Goal: Information Seeking & Learning: Find specific fact

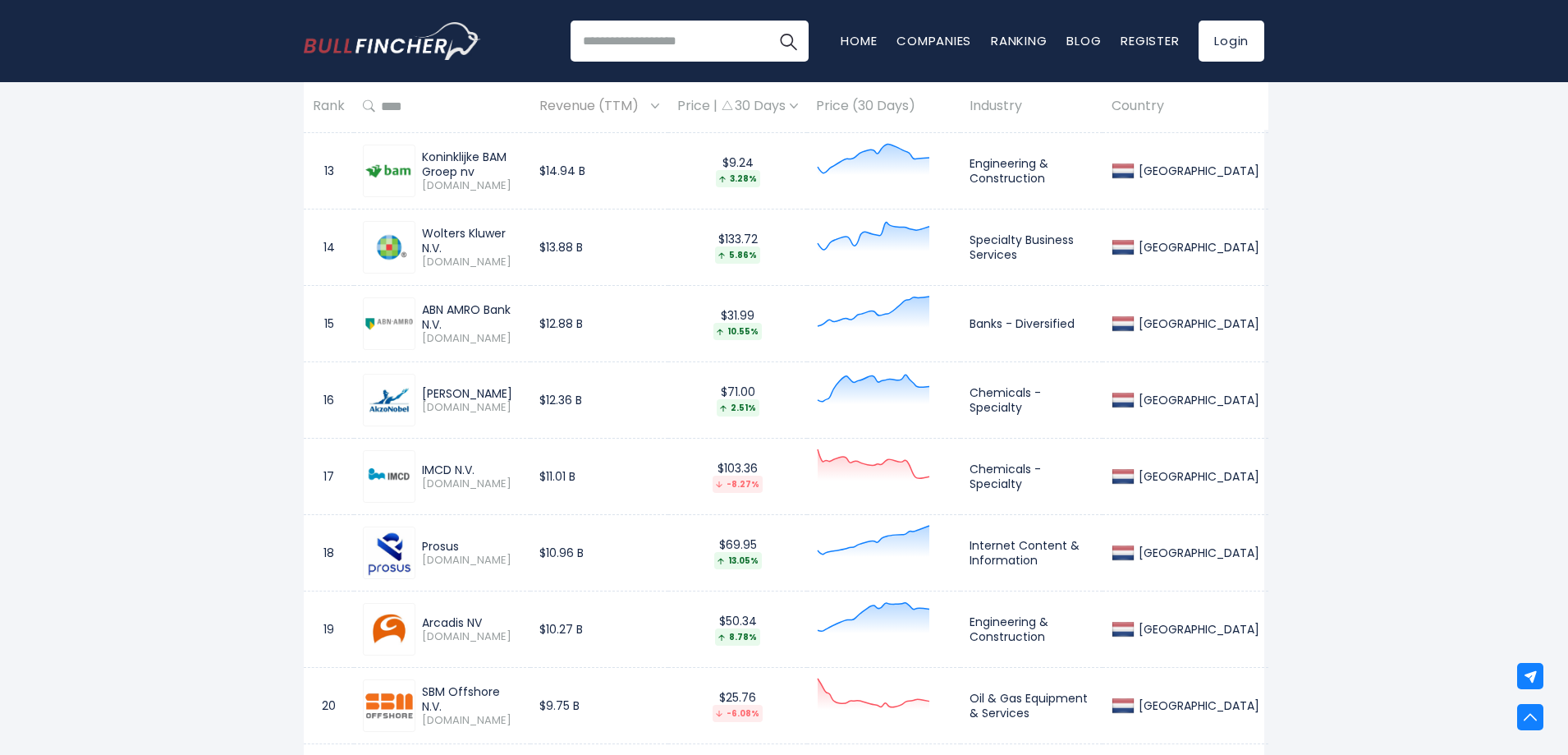
scroll to position [1724, 0]
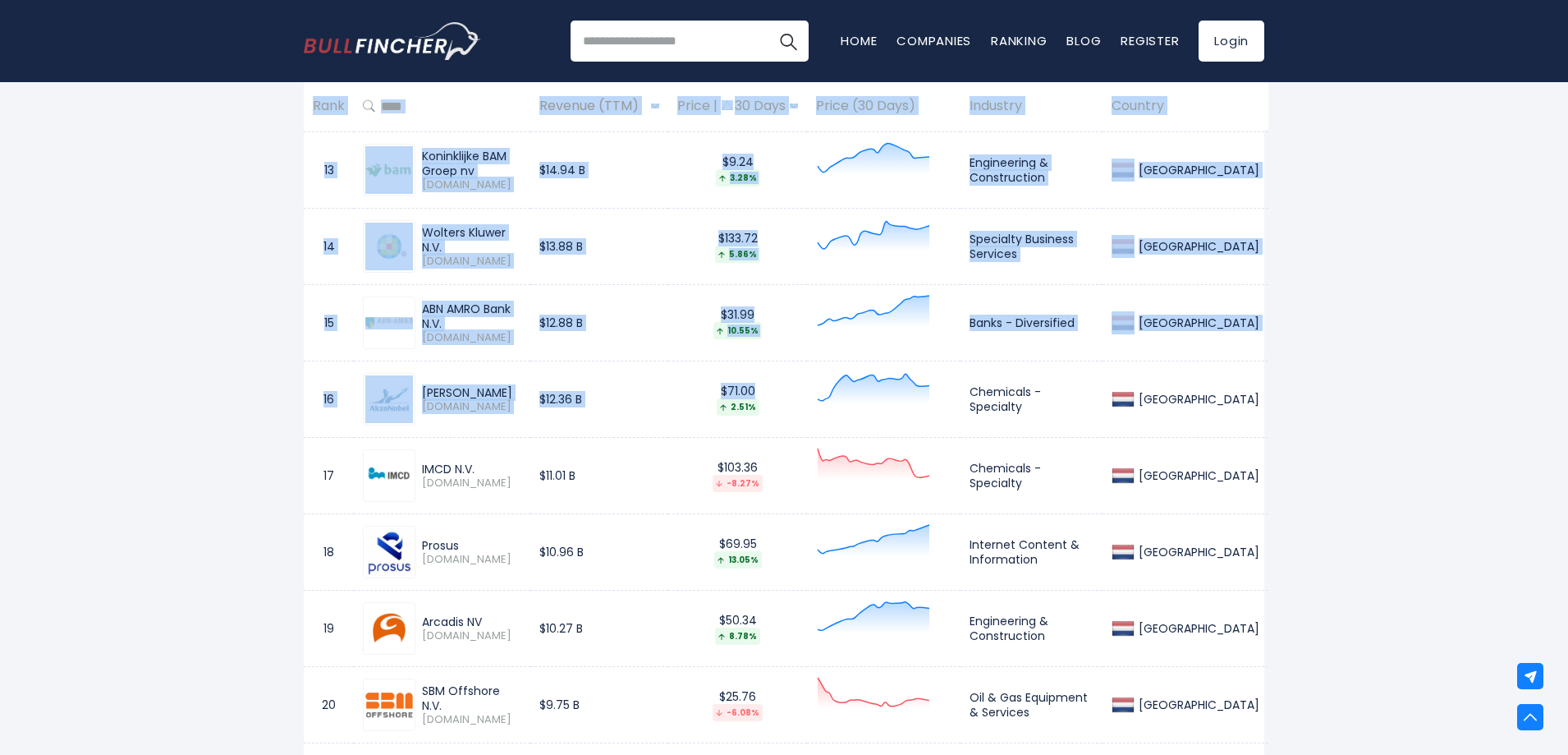
drag, startPoint x: 258, startPoint y: 376, endPoint x: 764, endPoint y: 432, distance: 509.1
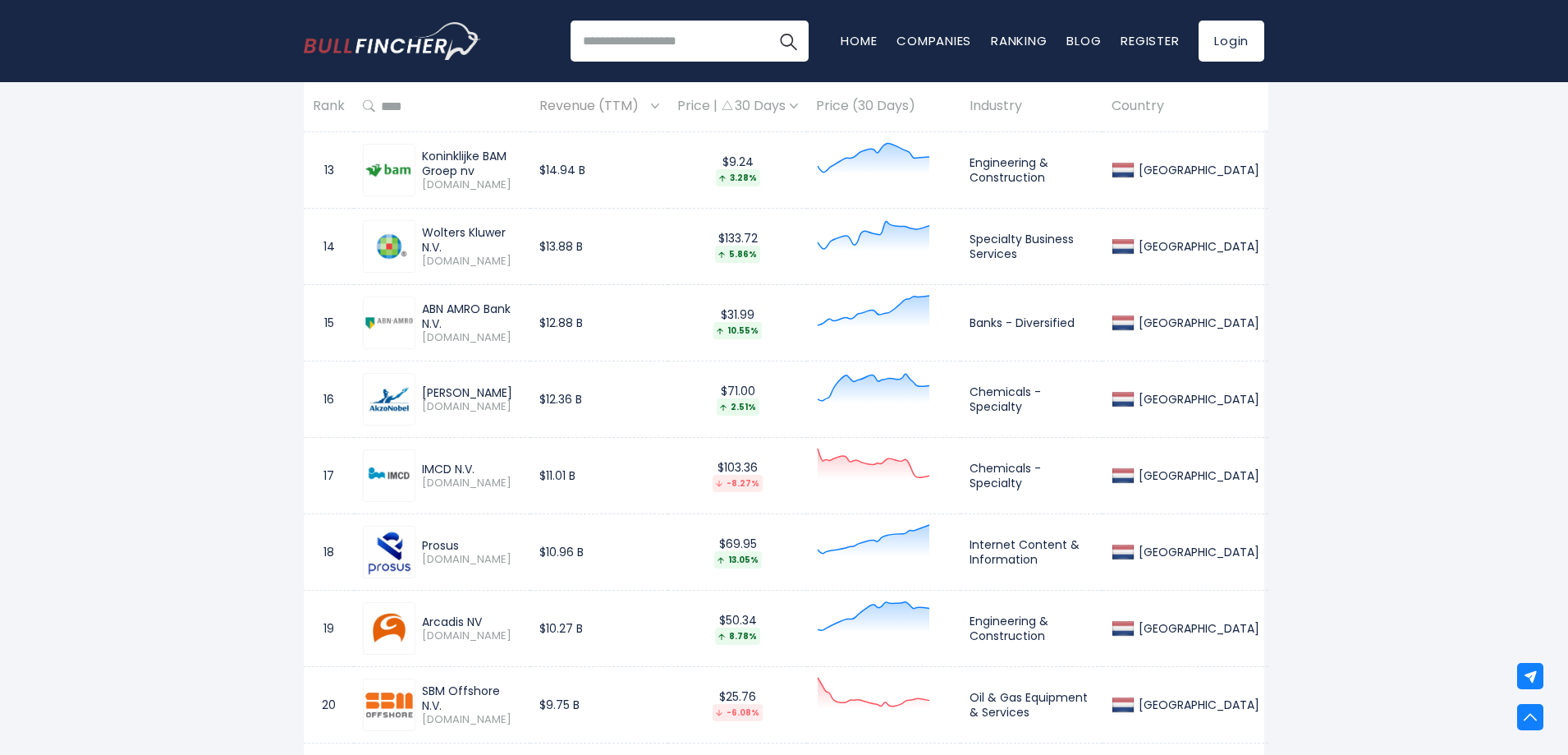
drag, startPoint x: 1299, startPoint y: 408, endPoint x: 193, endPoint y: 360, distance: 1107.0
drag, startPoint x: 198, startPoint y: 360, endPoint x: 241, endPoint y: 387, distance: 50.8
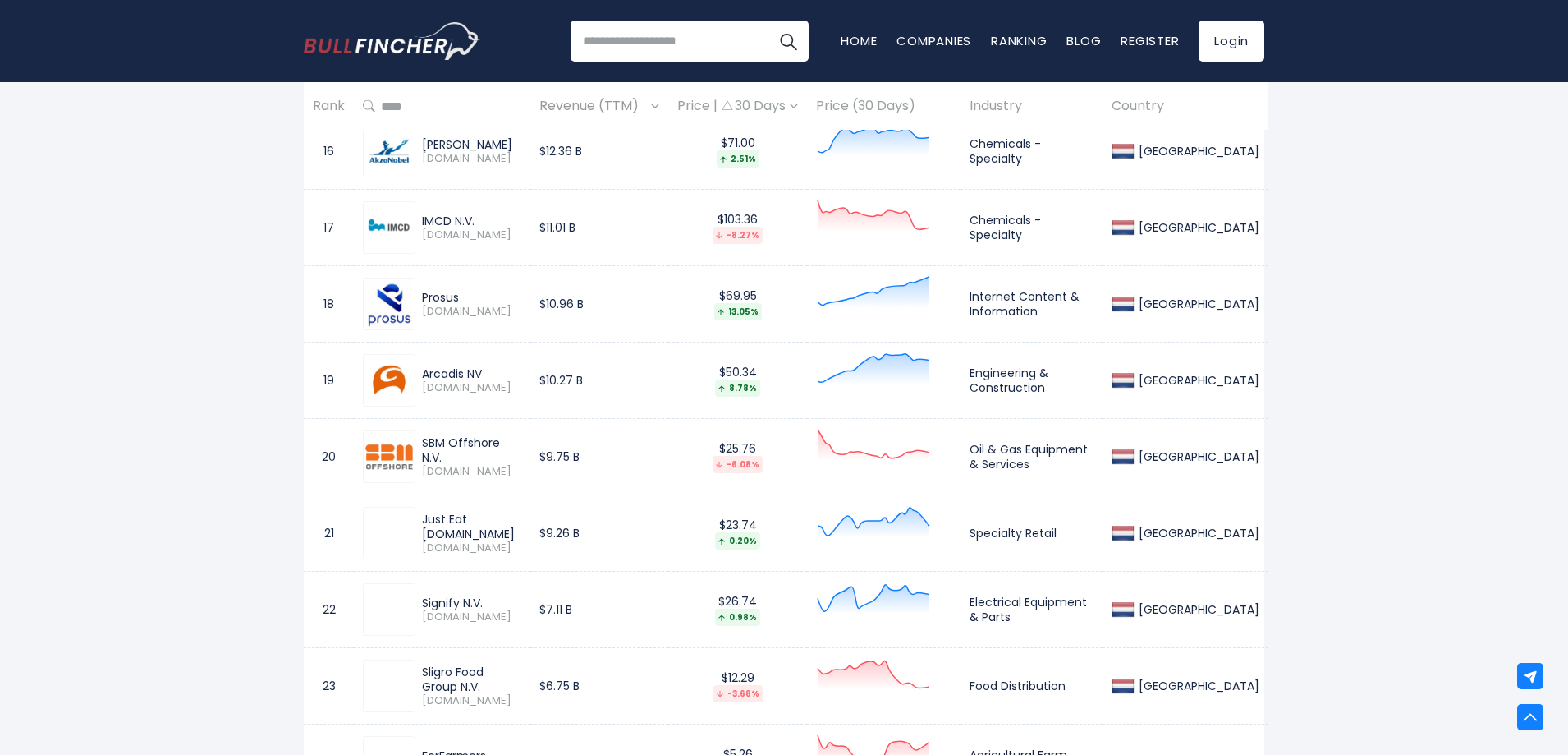
scroll to position [1971, 0]
drag, startPoint x: 429, startPoint y: 523, endPoint x: 509, endPoint y: 544, distance: 82.7
click at [509, 544] on div "Just Eat Takeaway.com TKWY.AS" at bounding box center [468, 535] width 106 height 44
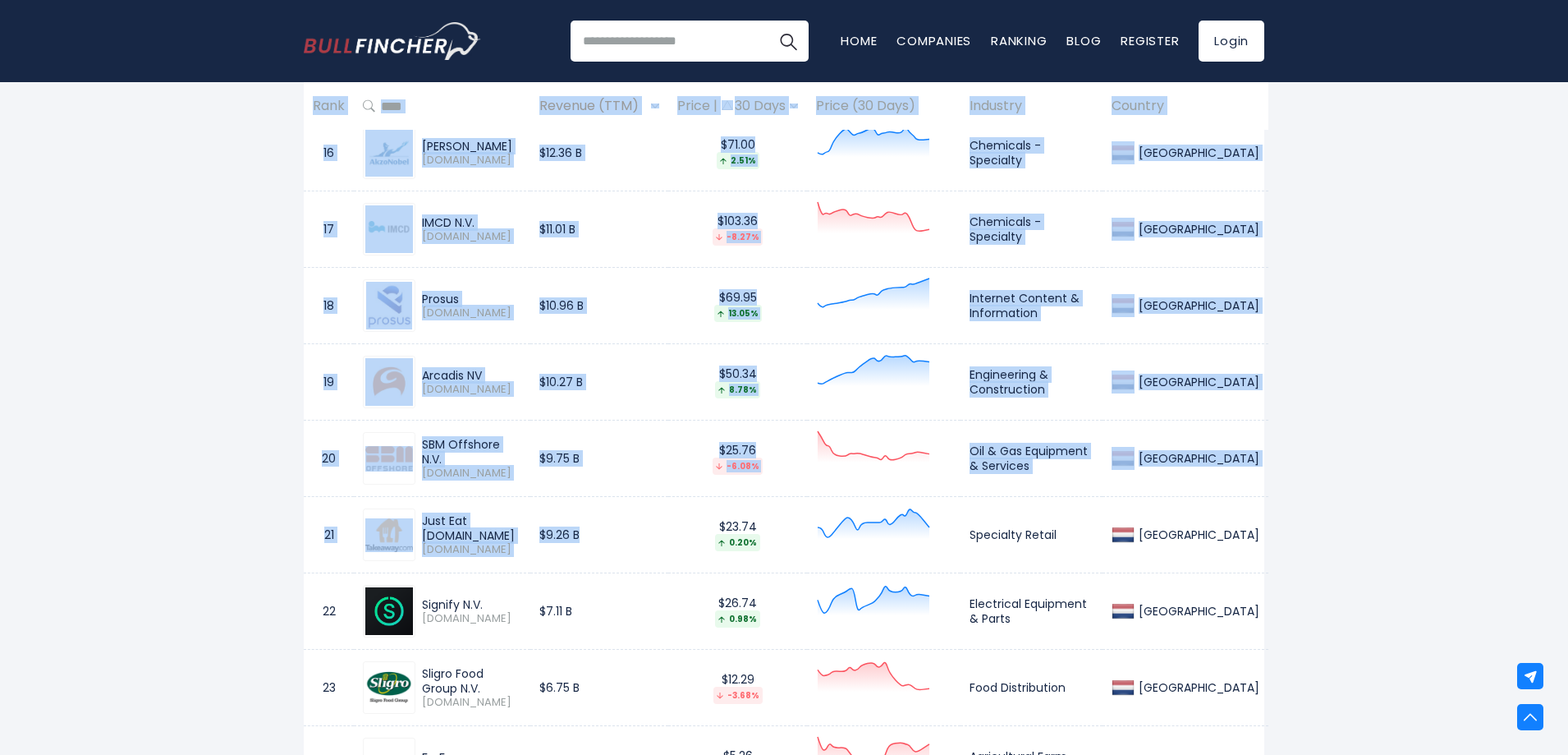
drag, startPoint x: 256, startPoint y: 503, endPoint x: 736, endPoint y: 574, distance: 485.2
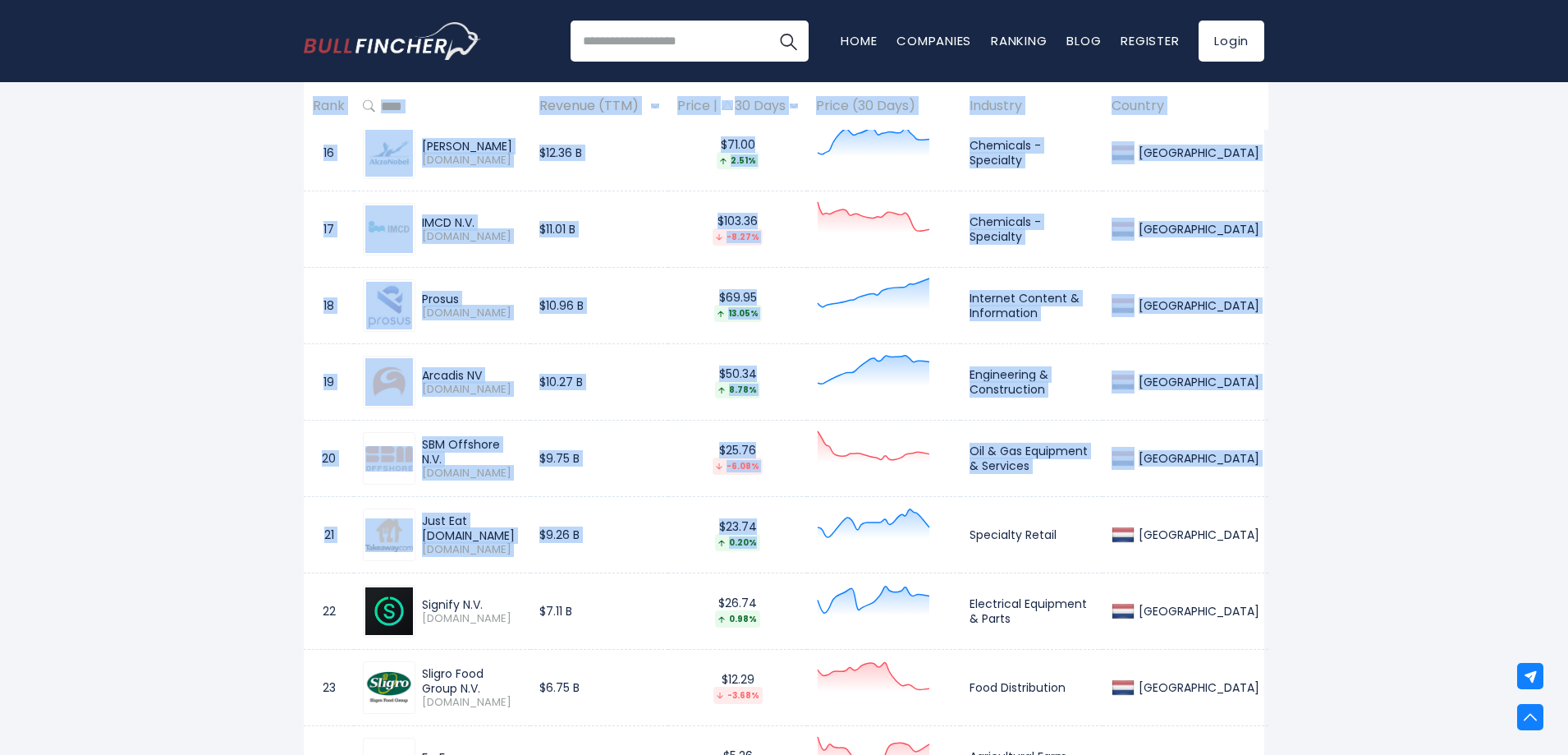
drag, startPoint x: 229, startPoint y: 435, endPoint x: 1066, endPoint y: 607, distance: 854.5
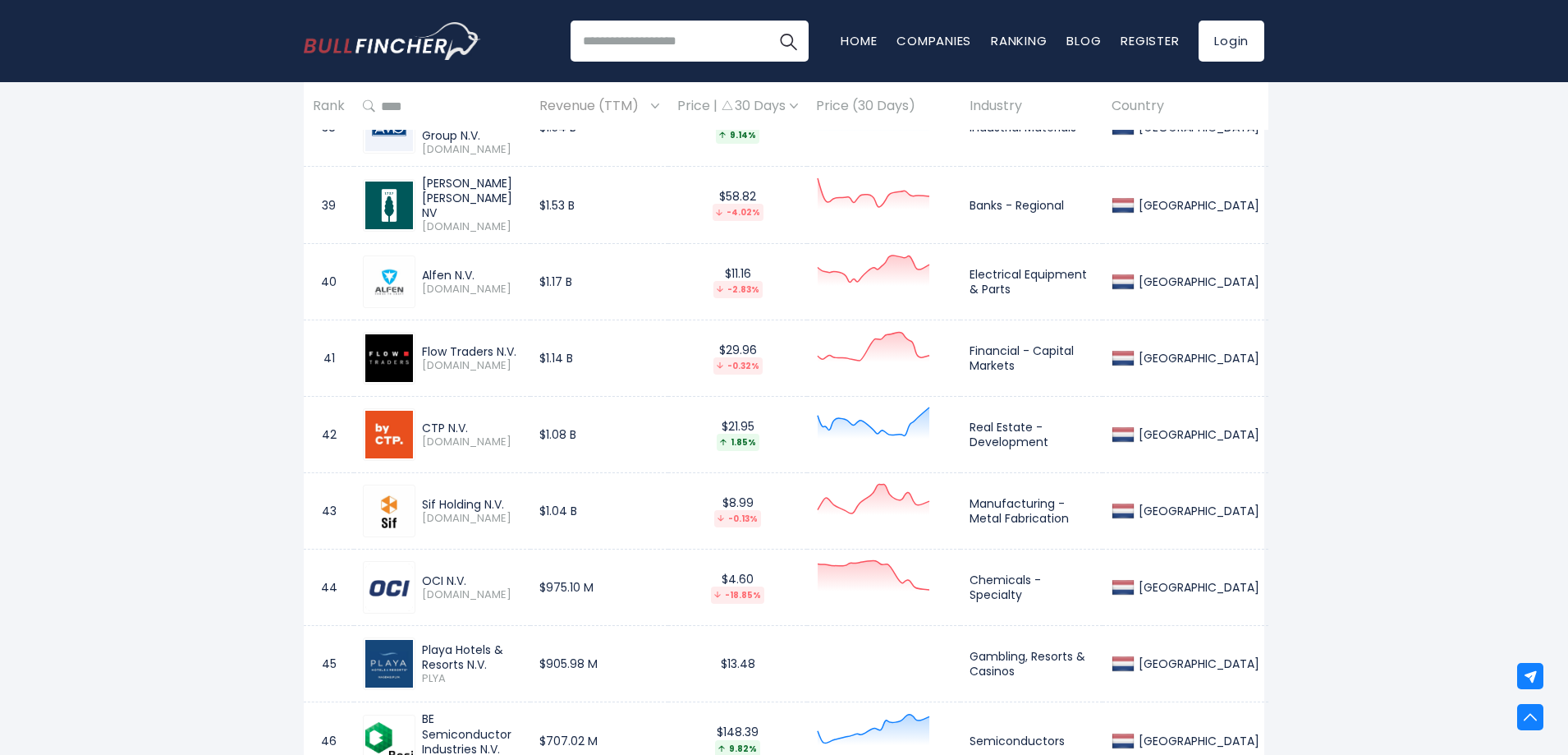
scroll to position [3777, 0]
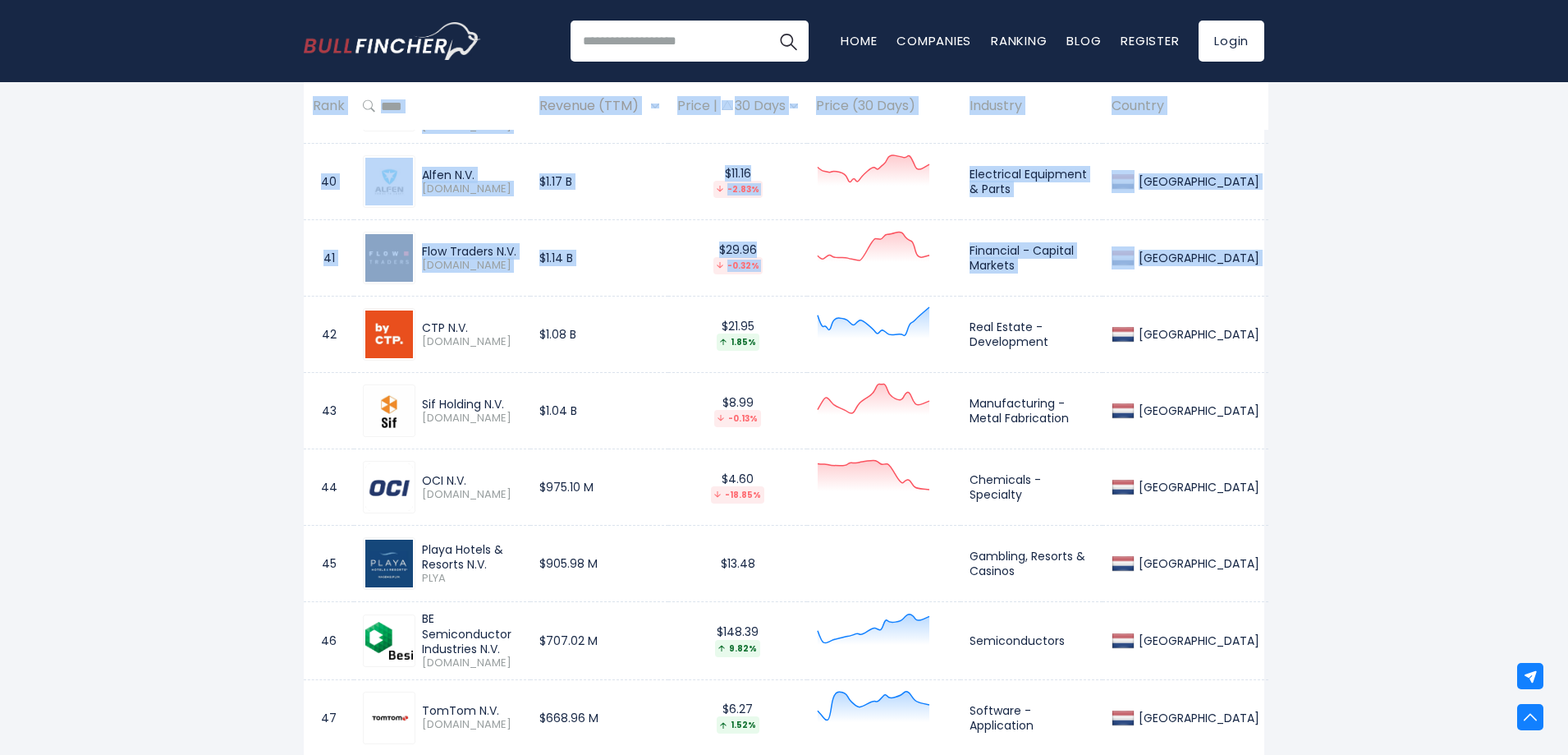
drag, startPoint x: 246, startPoint y: 184, endPoint x: 312, endPoint y: 387, distance: 213.5
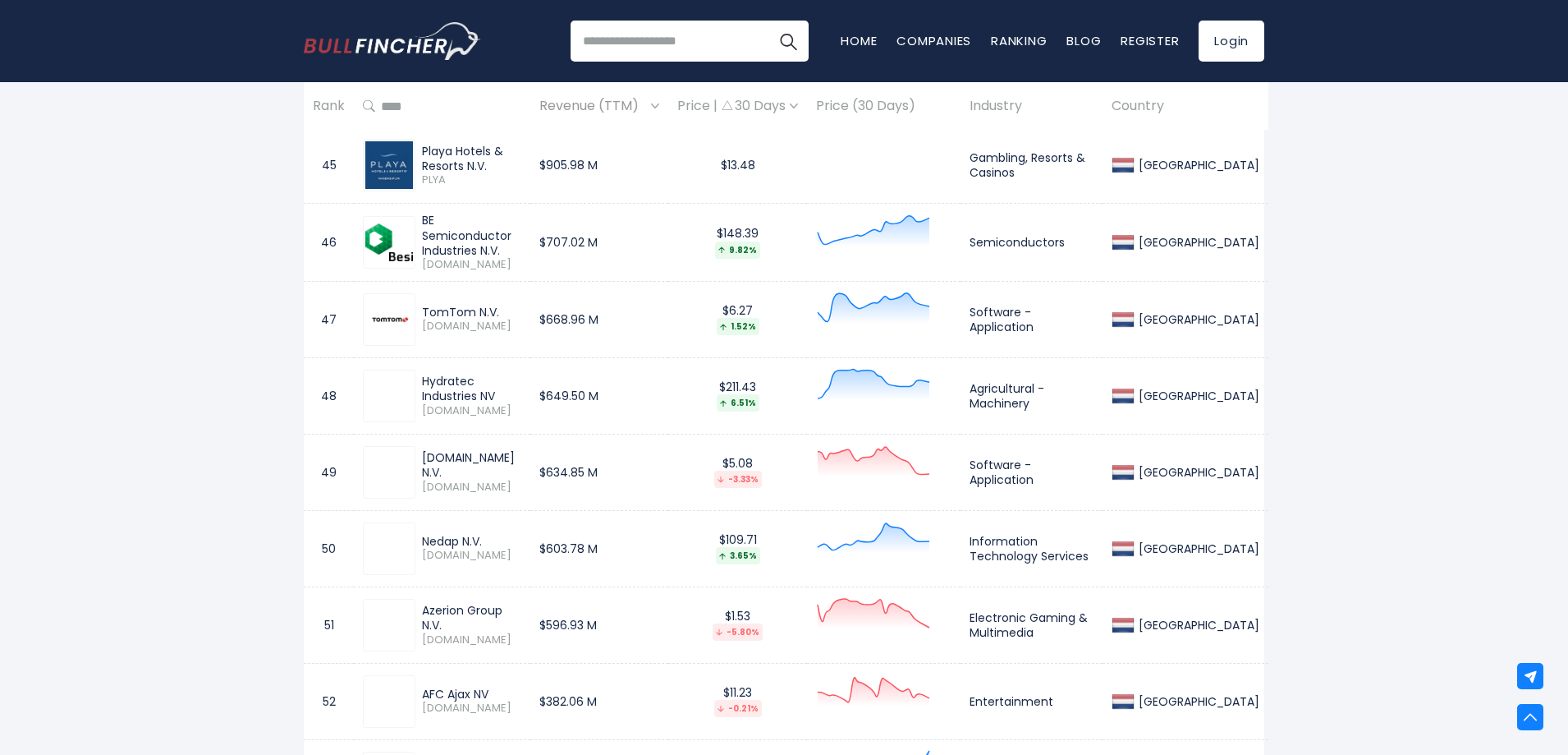
scroll to position [3941, 0]
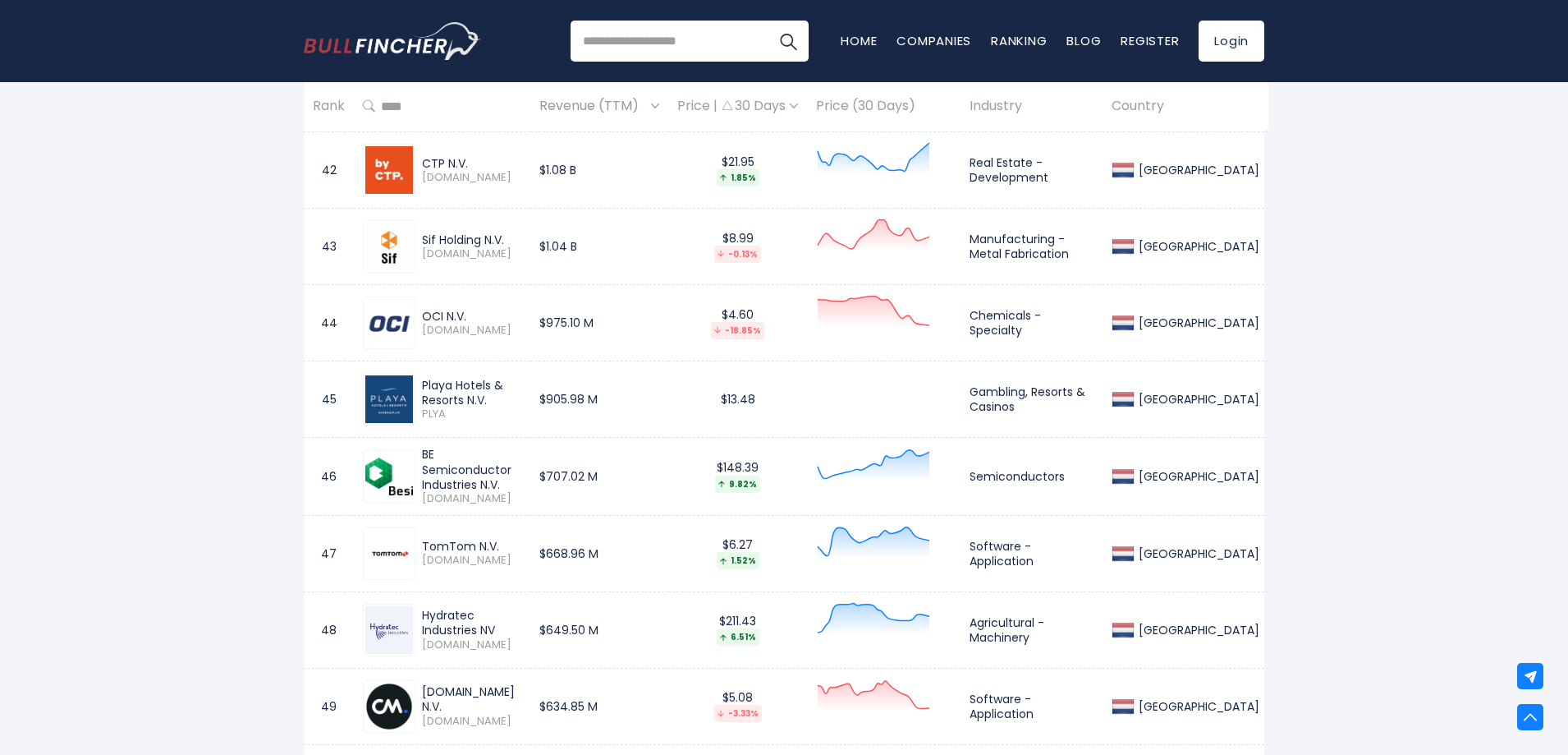
drag, startPoint x: 219, startPoint y: 351, endPoint x: 275, endPoint y: 523, distance: 180.9
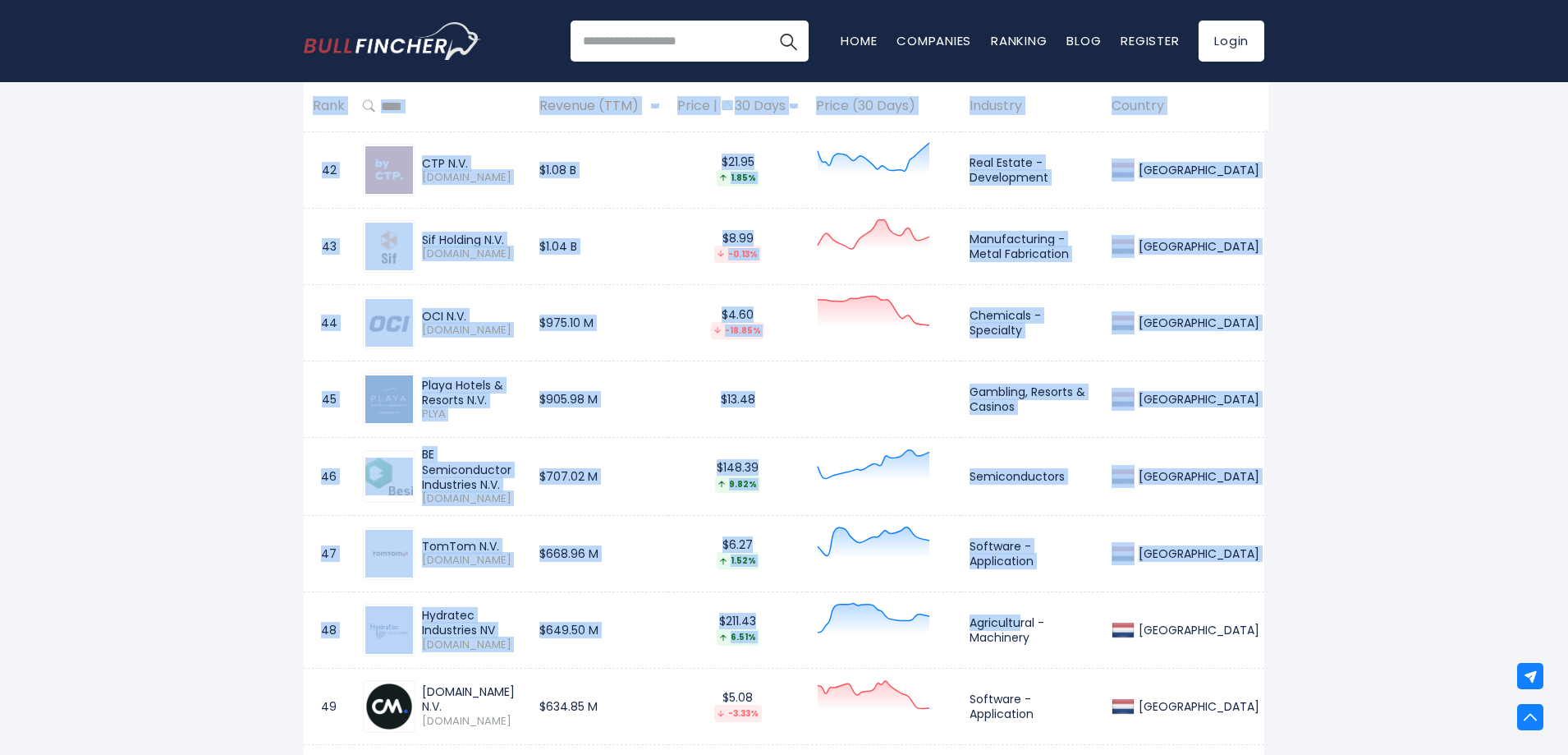
drag, startPoint x: 205, startPoint y: 387, endPoint x: 1355, endPoint y: 663, distance: 1182.7
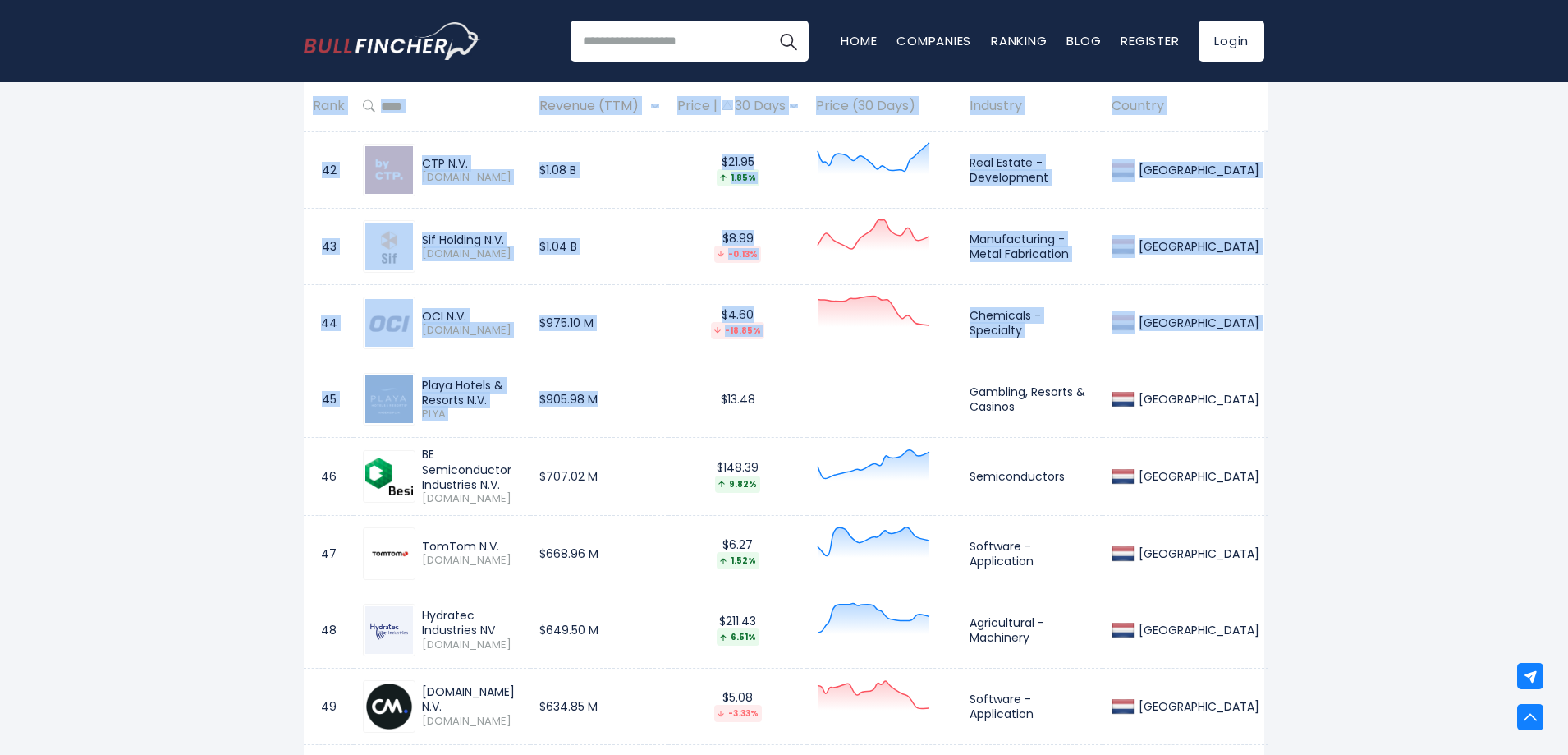
drag, startPoint x: 1276, startPoint y: 645, endPoint x: 502, endPoint y: 294, distance: 849.9
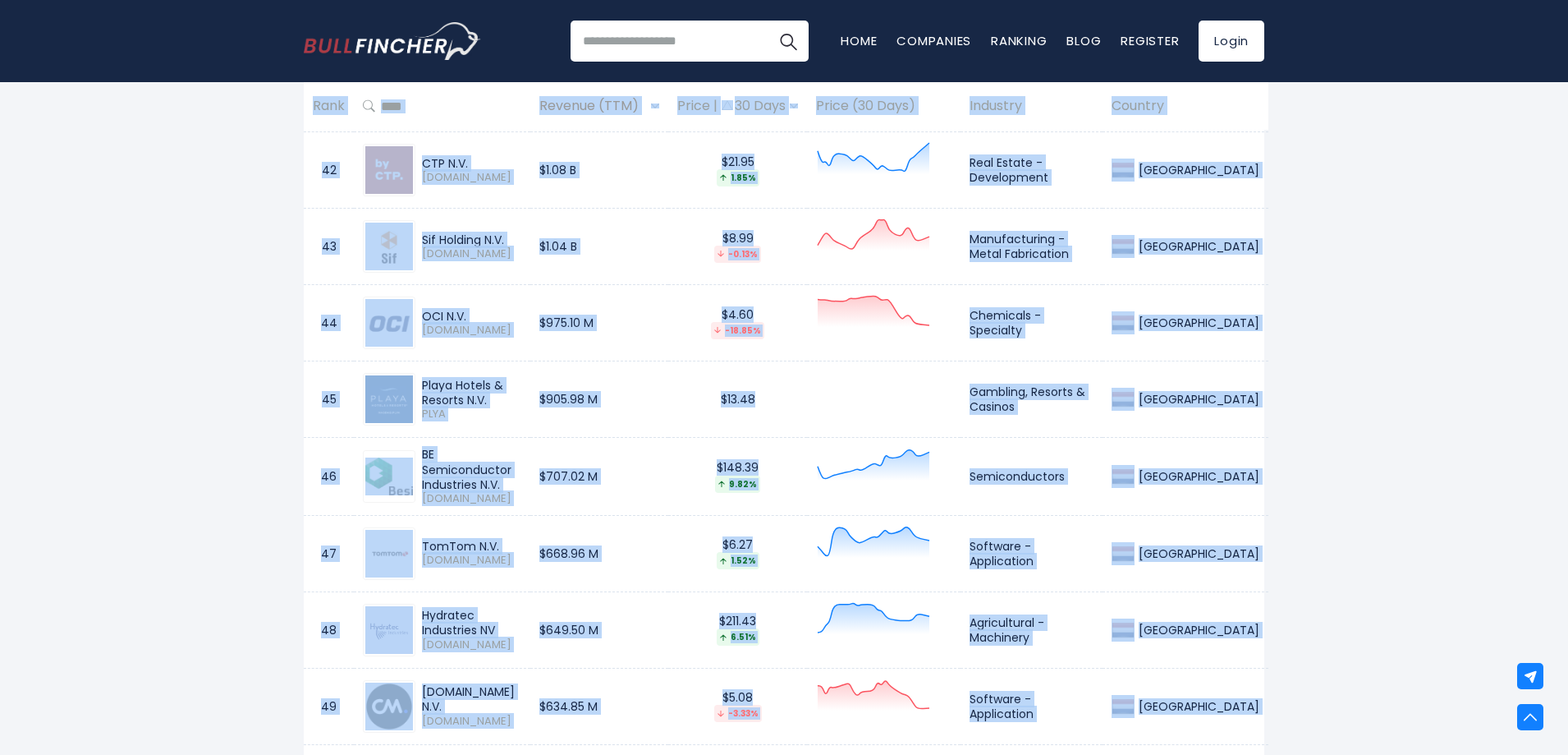
drag, startPoint x: 232, startPoint y: 335, endPoint x: 1449, endPoint y: 602, distance: 1245.9
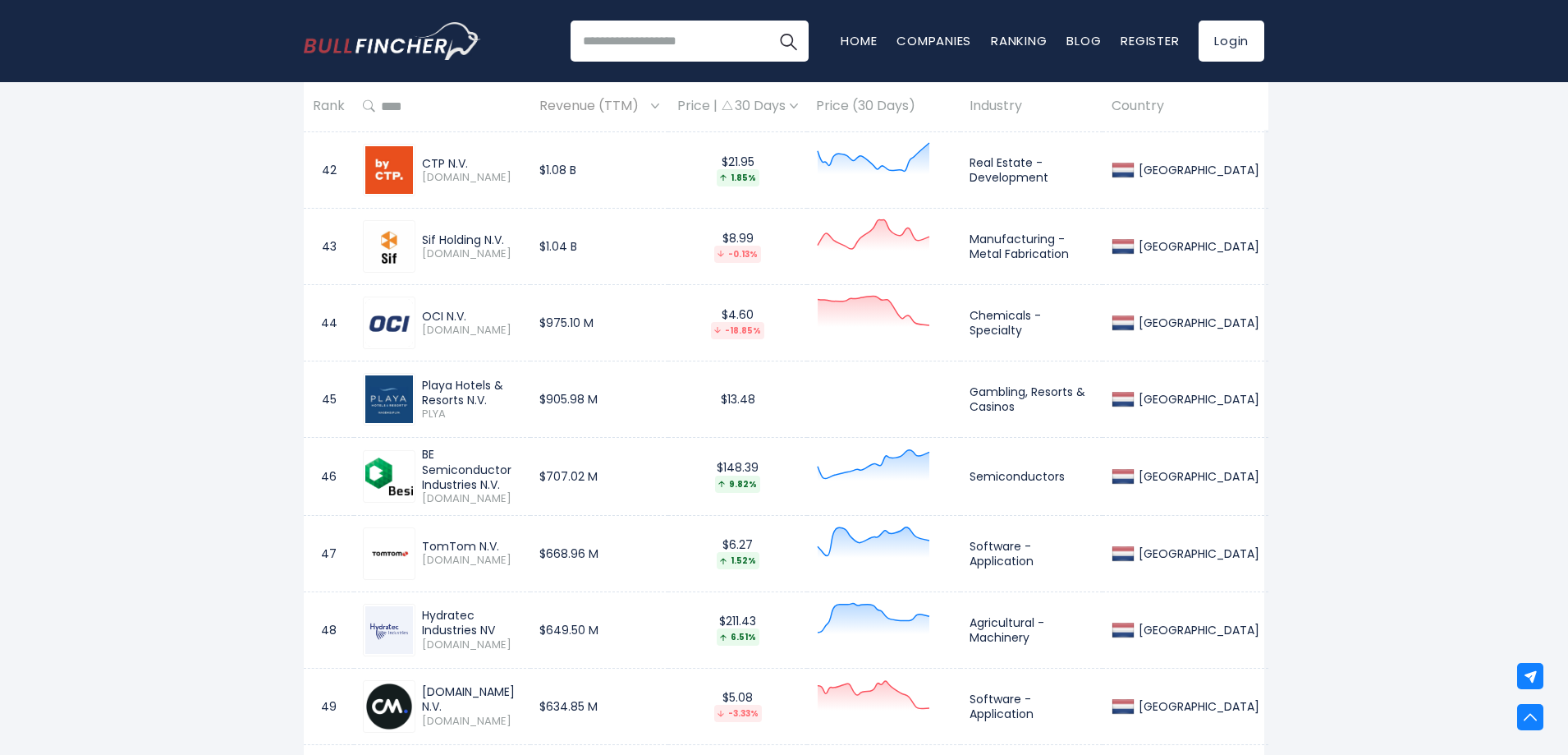
drag, startPoint x: 1340, startPoint y: 582, endPoint x: 155, endPoint y: 187, distance: 1249.1
drag, startPoint x: 192, startPoint y: 232, endPoint x: 1300, endPoint y: 589, distance: 1164.1
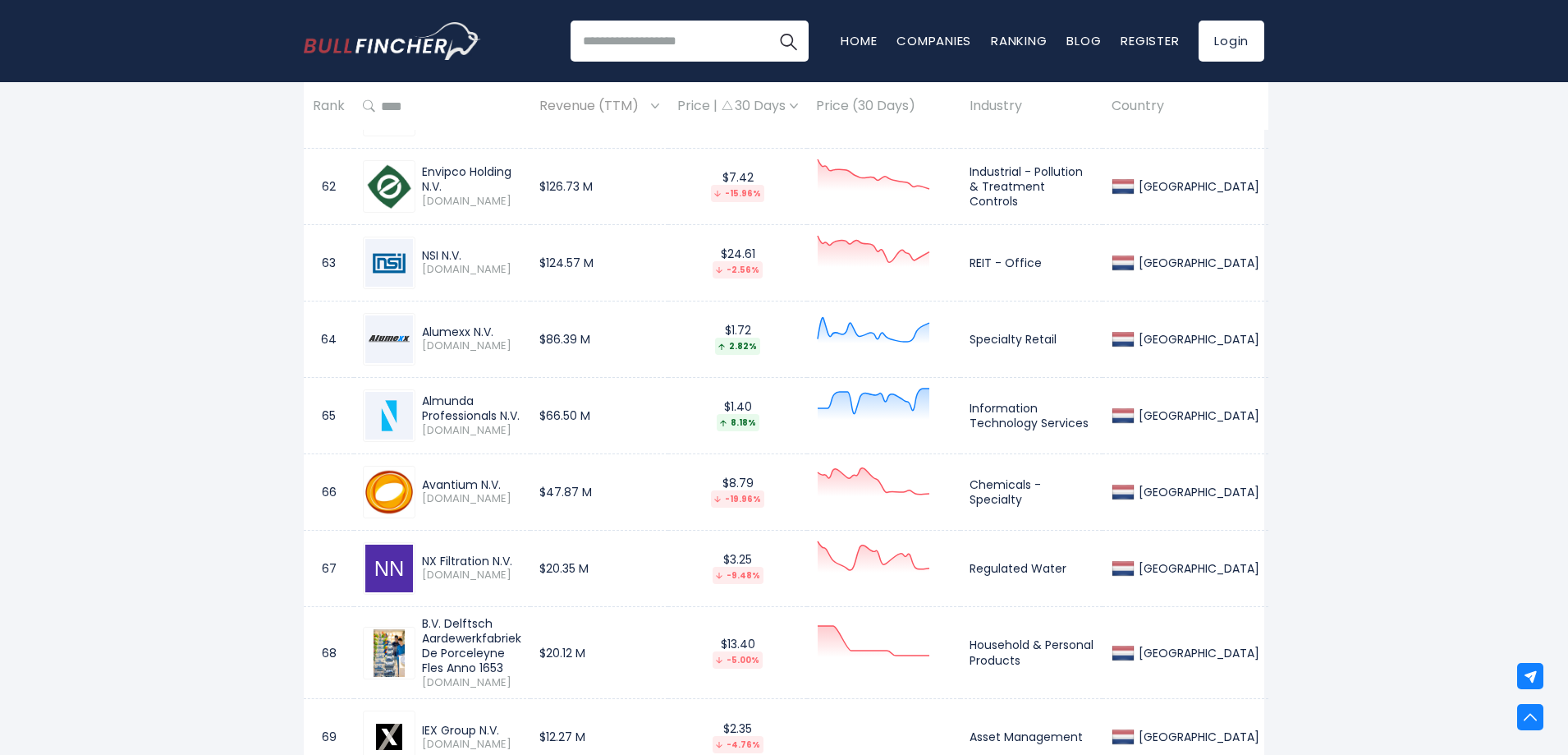
scroll to position [5501, 0]
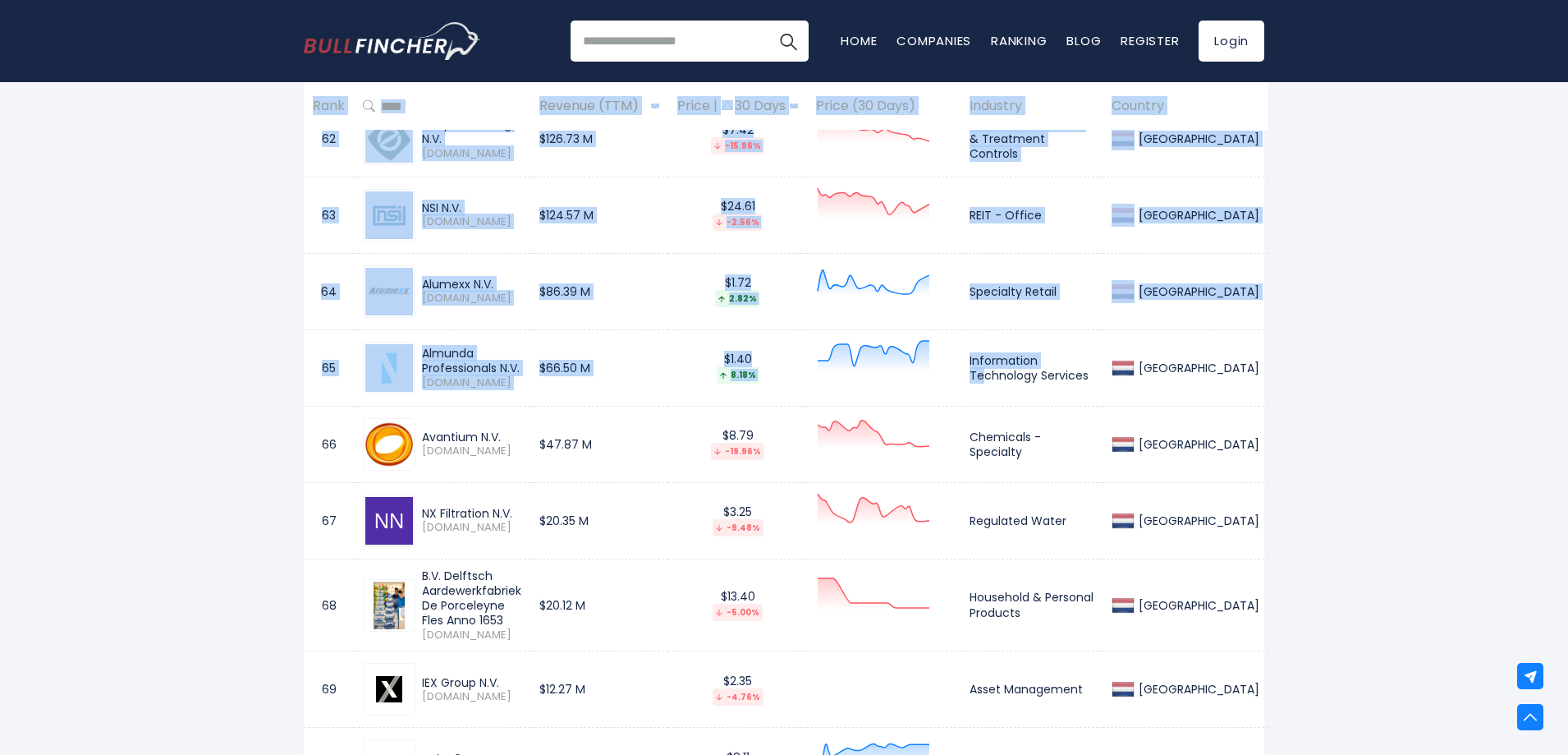
drag, startPoint x: 1356, startPoint y: 530, endPoint x: 1078, endPoint y: 319, distance: 349.0
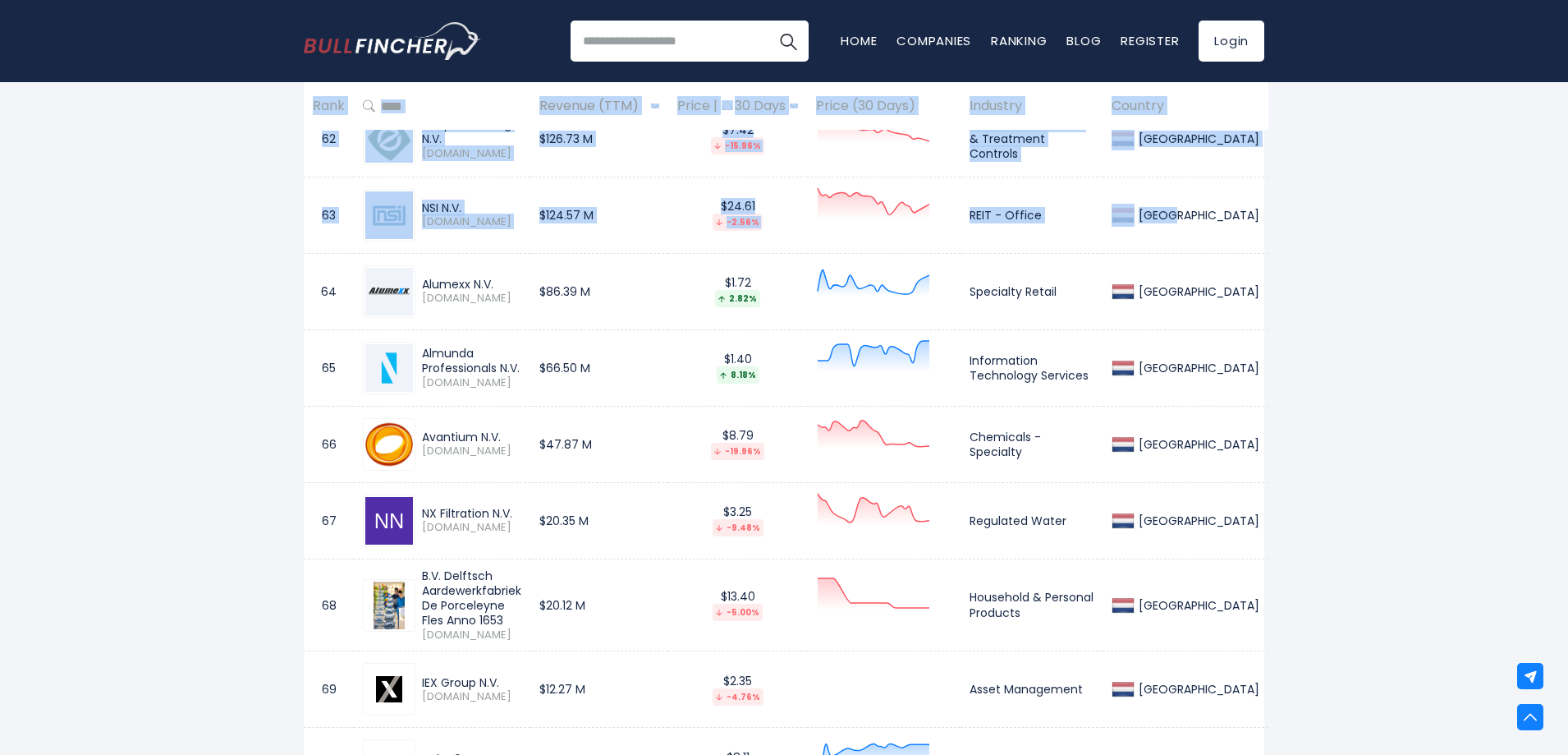
drag, startPoint x: 1334, startPoint y: 403, endPoint x: 1208, endPoint y: 214, distance: 227.1
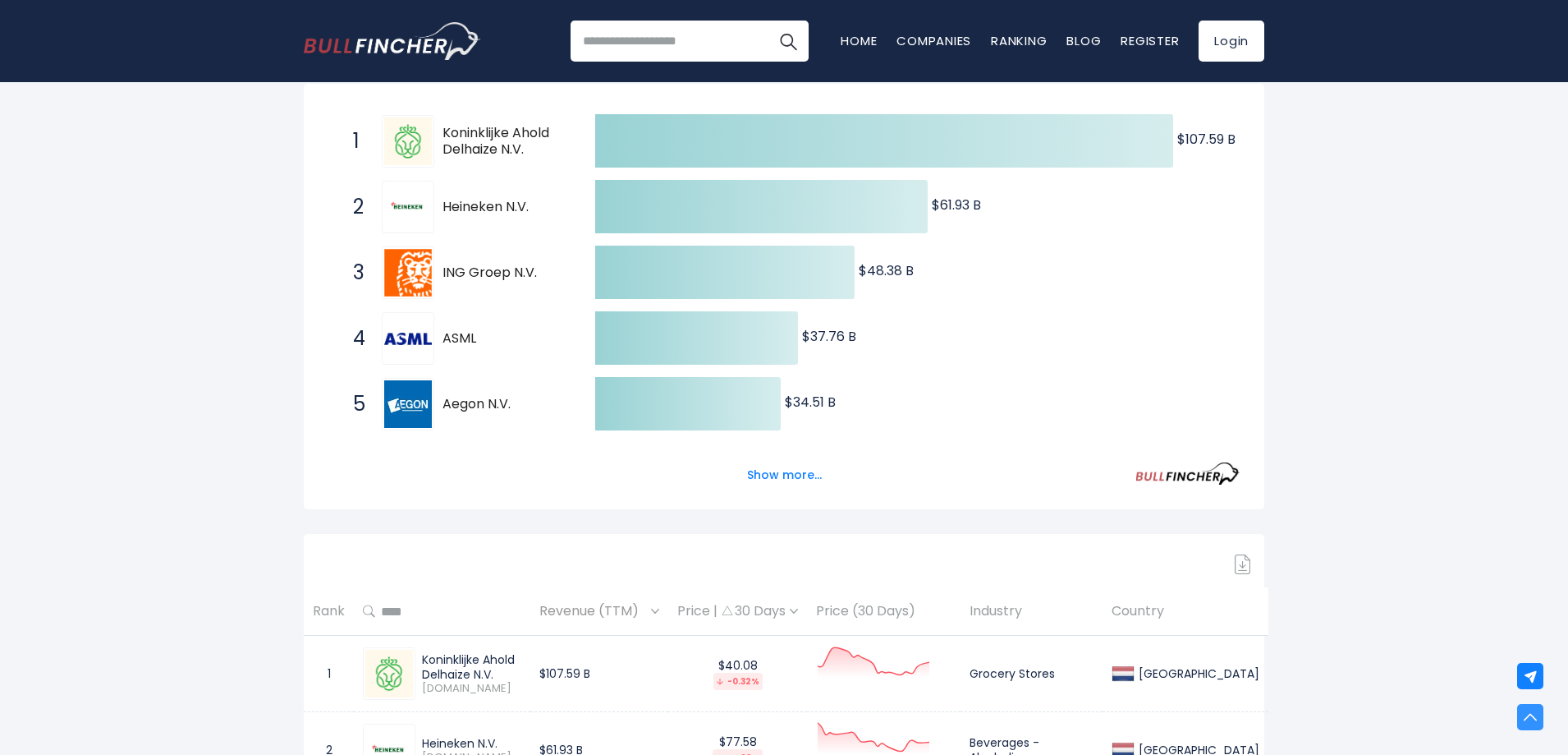
scroll to position [0, 0]
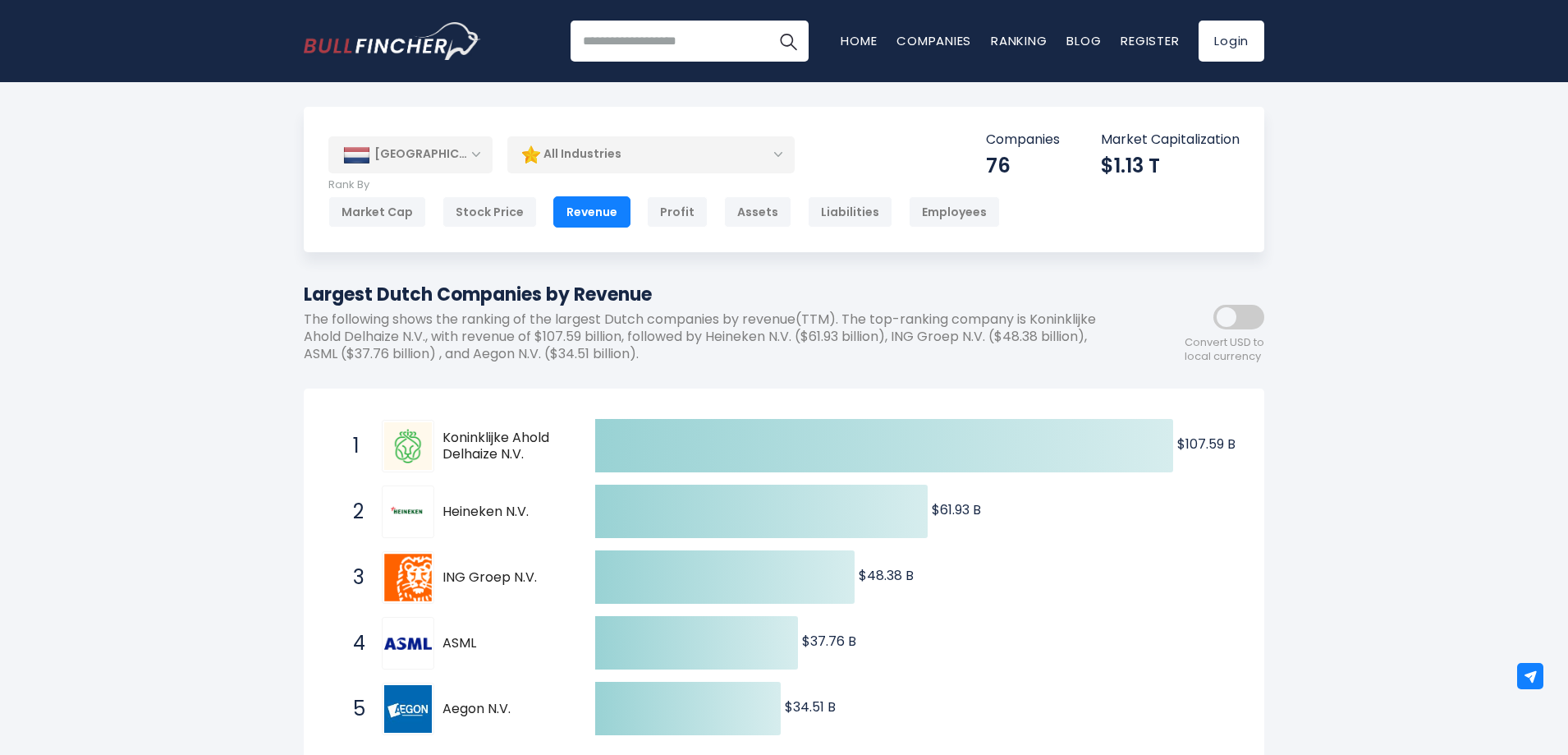
click at [418, 163] on div "[GEOGRAPHIC_DATA]" at bounding box center [409, 153] width 164 height 36
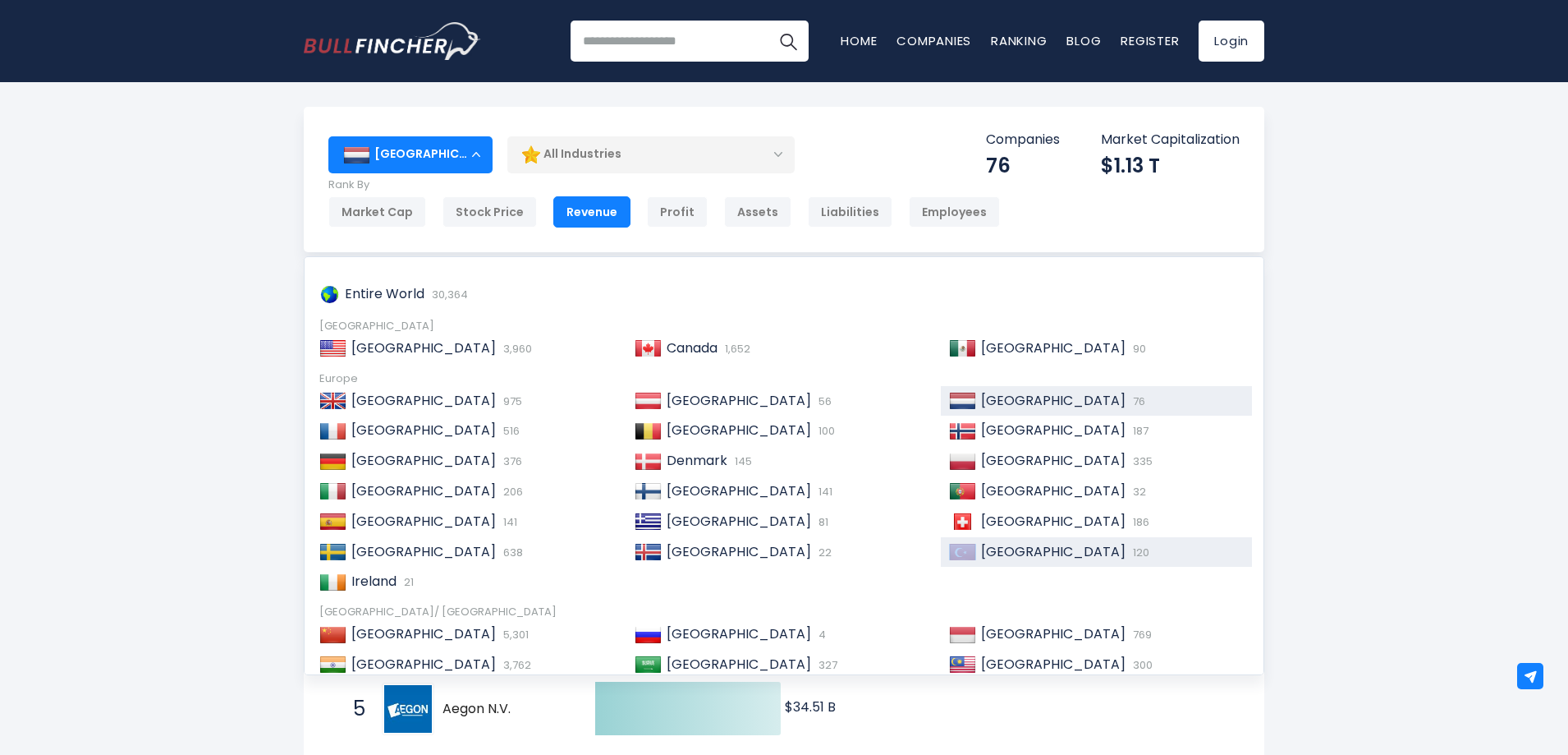
click at [964, 559] on div "Turkey 120" at bounding box center [1096, 551] width 311 height 30
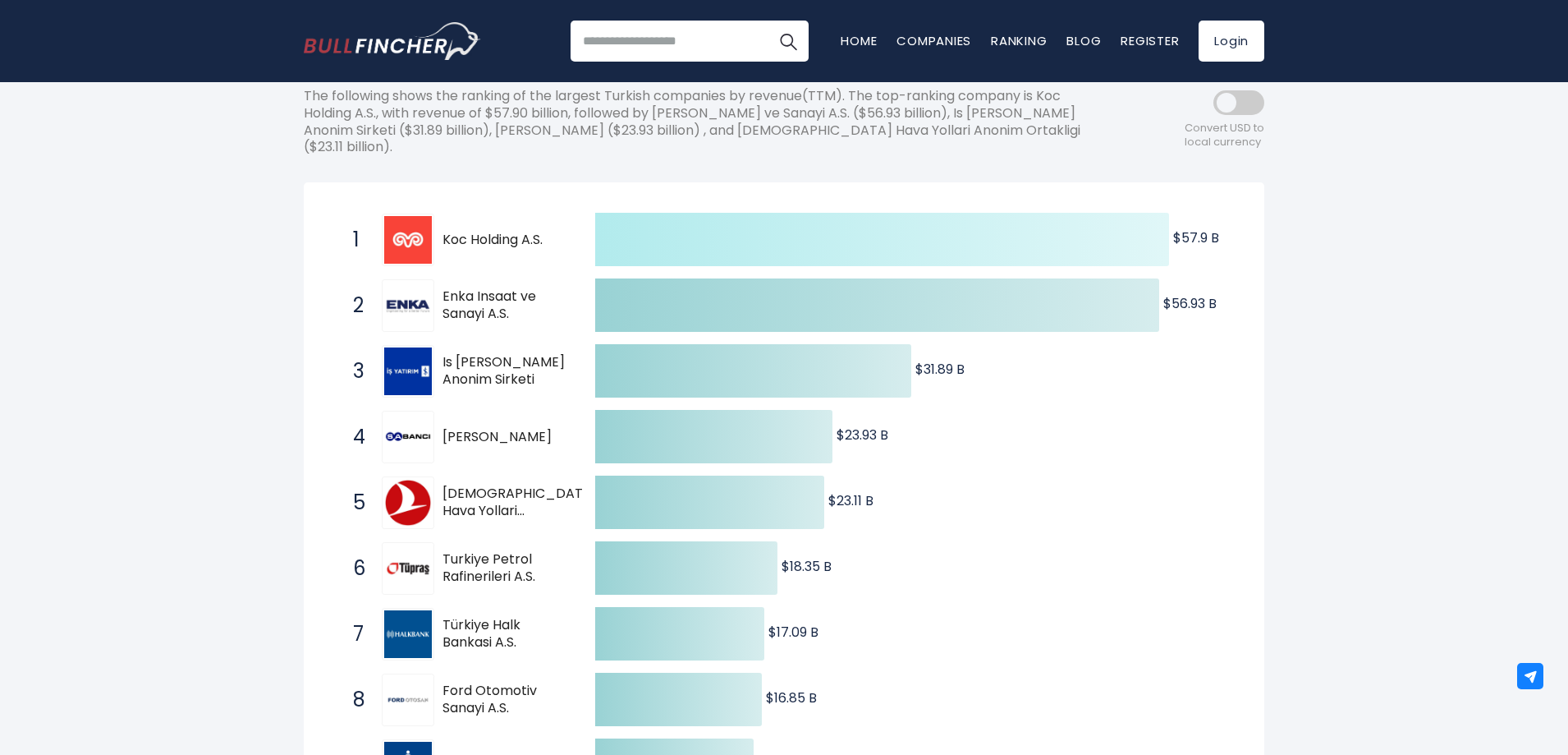
scroll to position [246, 0]
